Goal: Navigation & Orientation: Find specific page/section

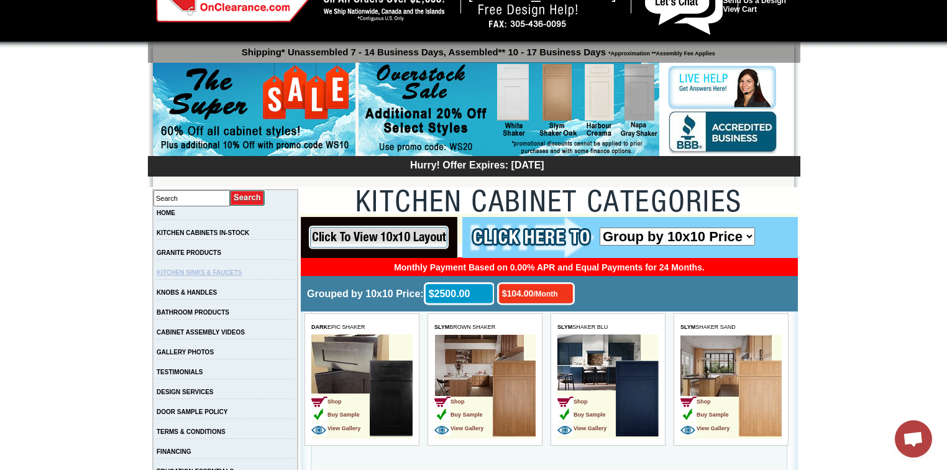
click at [191, 273] on link "KITCHEN SINKS & FAUCETS" at bounding box center [199, 272] width 85 height 7
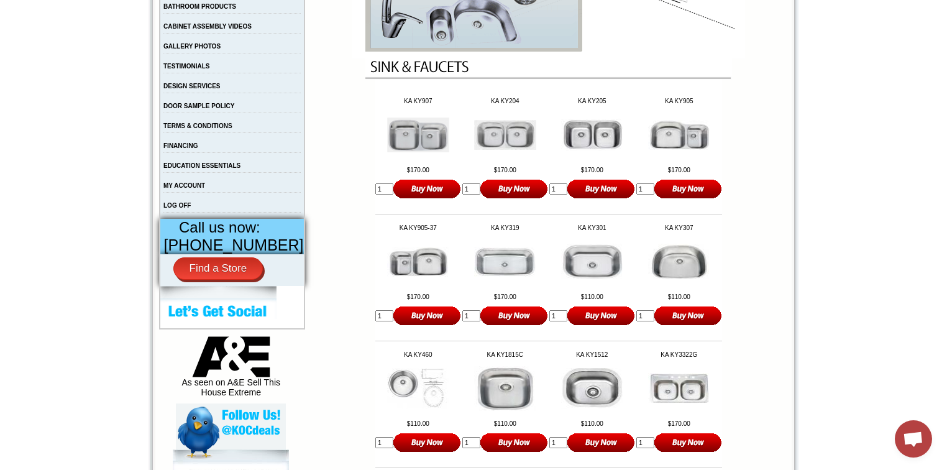
scroll to position [199, 0]
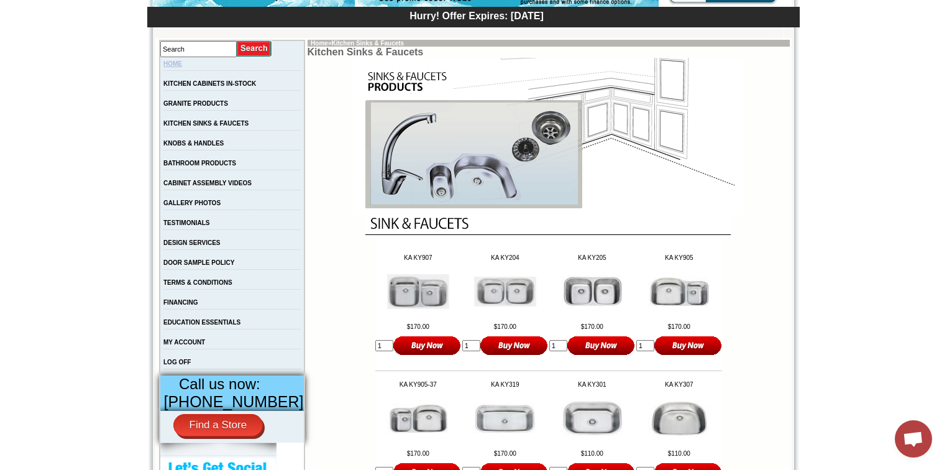
click at [177, 63] on link "HOME" at bounding box center [172, 63] width 19 height 7
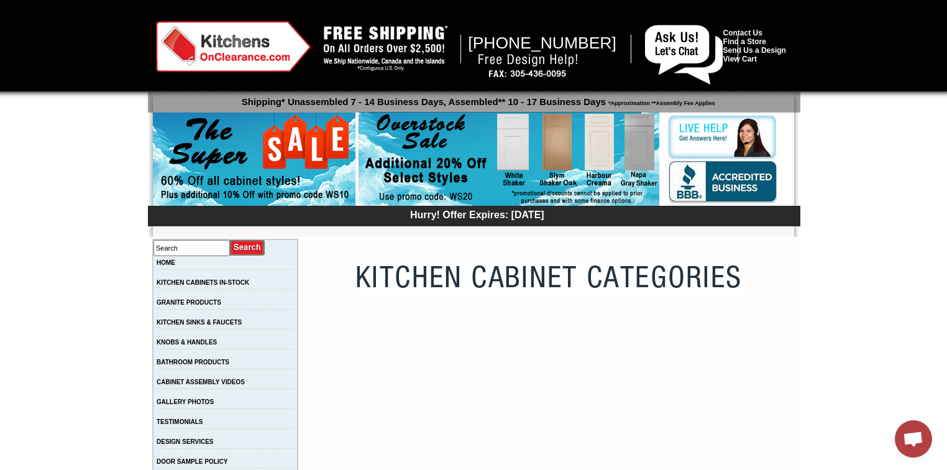
click at [184, 266] on td "HOME" at bounding box center [225, 266] width 145 height 20
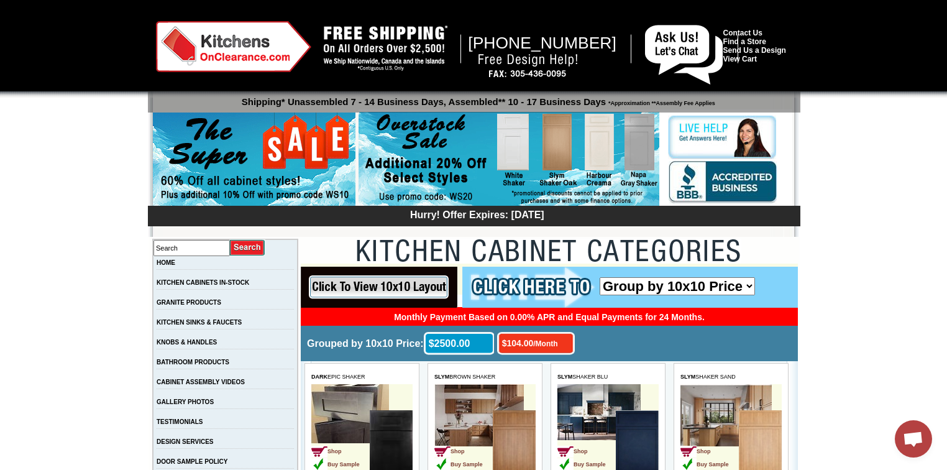
click at [750, 286] on select "Group by 10x10 Price Group by Color" at bounding box center [676, 286] width 155 height 18
select select "color_group_sort"
click at [599, 277] on select "Group by 10x10 Price Group by Color" at bounding box center [676, 286] width 155 height 18
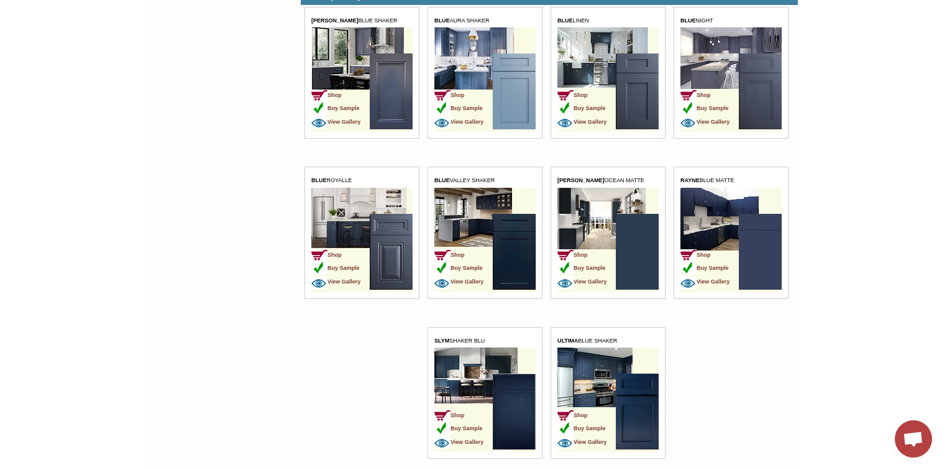
scroll to position [3643, 0]
